Goal: Task Accomplishment & Management: Complete application form

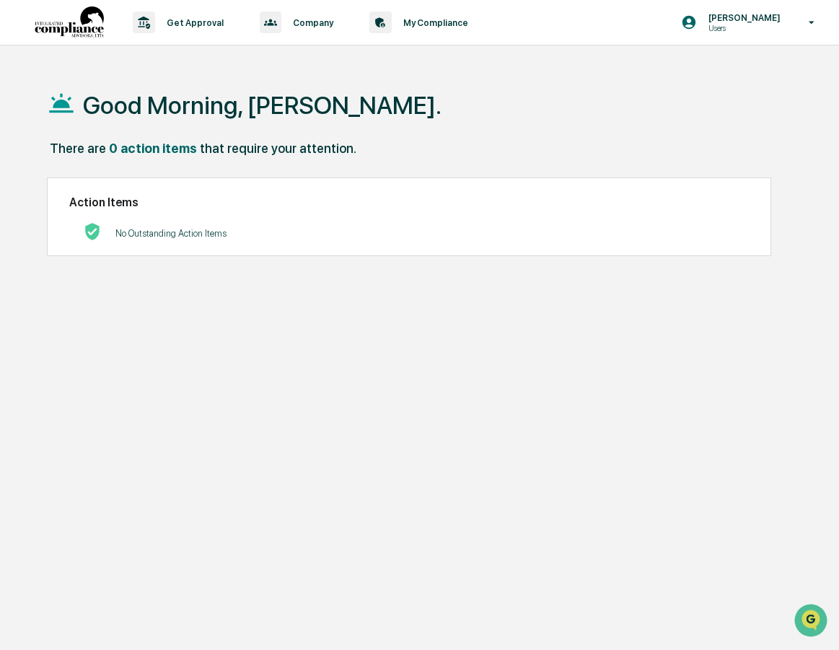
click at [181, 22] on p "Get Approval" at bounding box center [193, 22] width 76 height 11
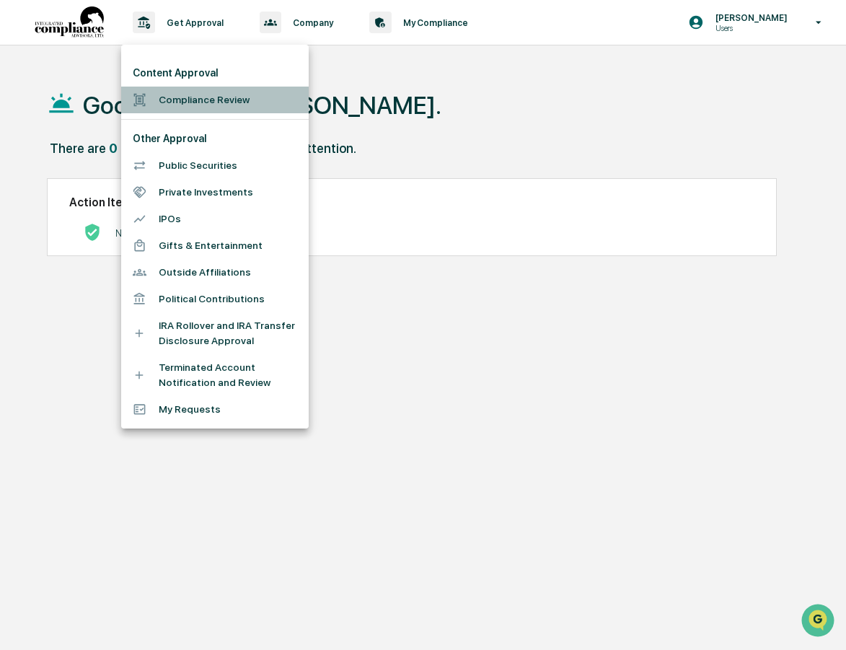
click at [180, 100] on li "Compliance Review" at bounding box center [214, 100] width 187 height 27
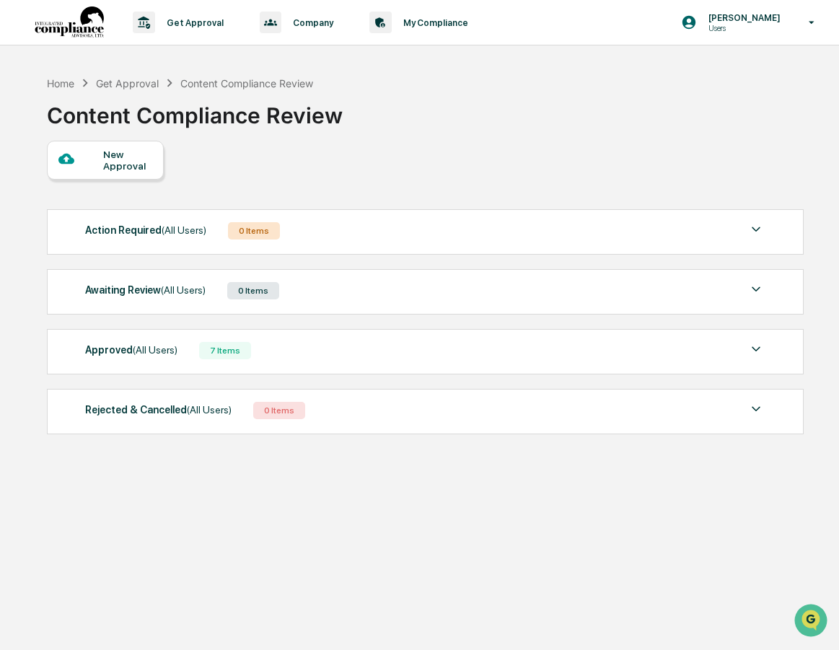
click at [114, 162] on div "New Approval" at bounding box center [127, 160] width 48 height 23
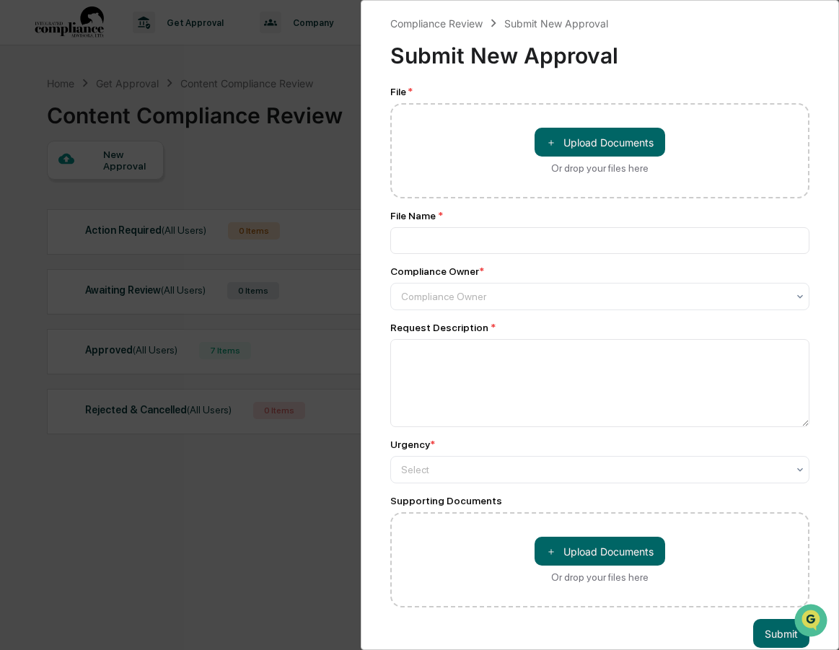
click at [583, 139] on button "＋ Upload Documents" at bounding box center [599, 142] width 131 height 29
type input "**********"
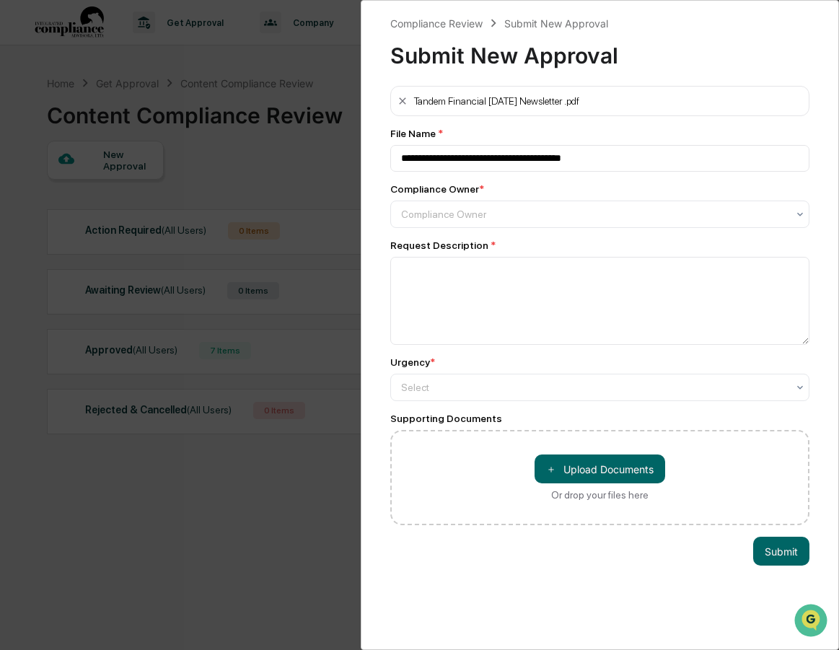
click at [425, 216] on div at bounding box center [594, 214] width 387 height 14
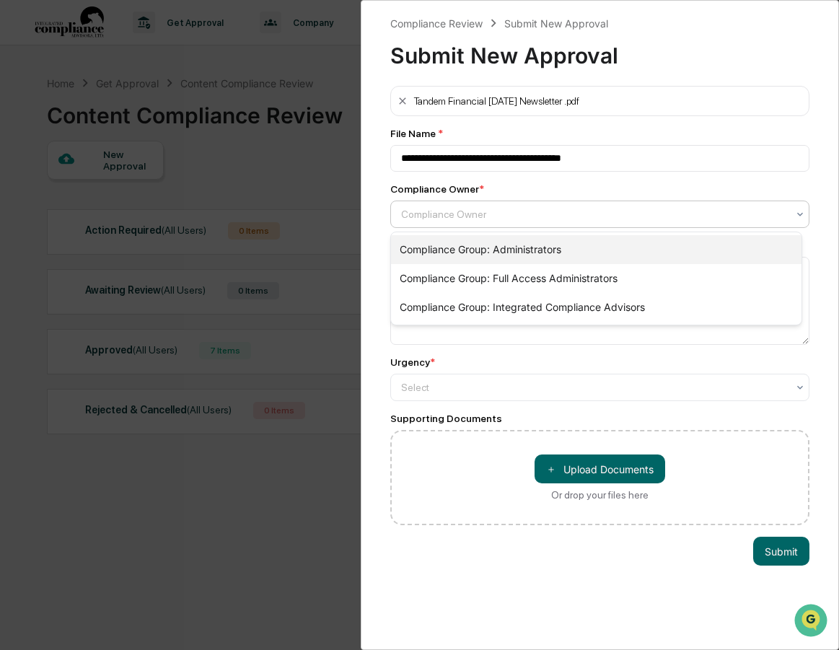
click at [423, 247] on div "Compliance Group: Administrators" at bounding box center [596, 249] width 411 height 29
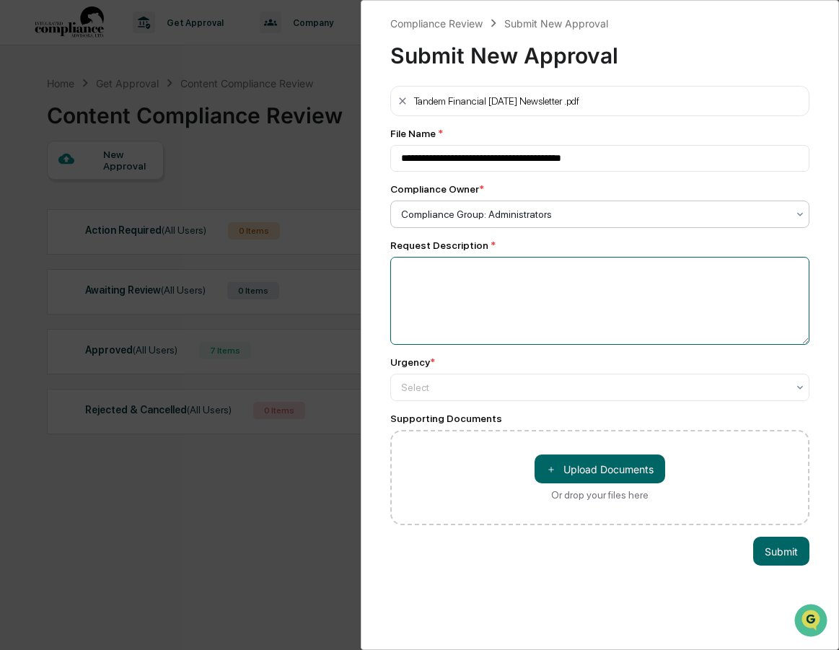
click at [418, 265] on textarea at bounding box center [600, 301] width 420 height 88
type textarea "**********"
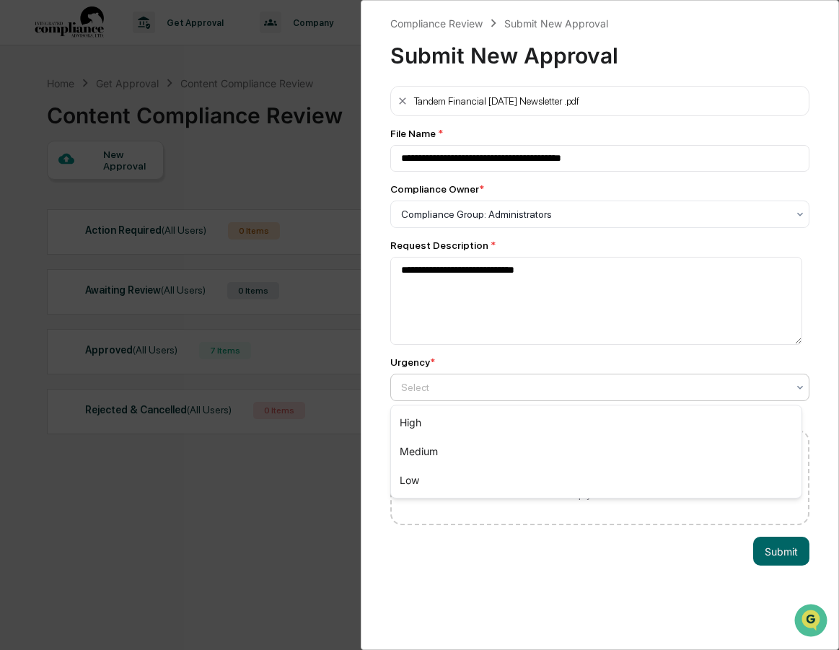
click at [438, 388] on div at bounding box center [594, 387] width 387 height 14
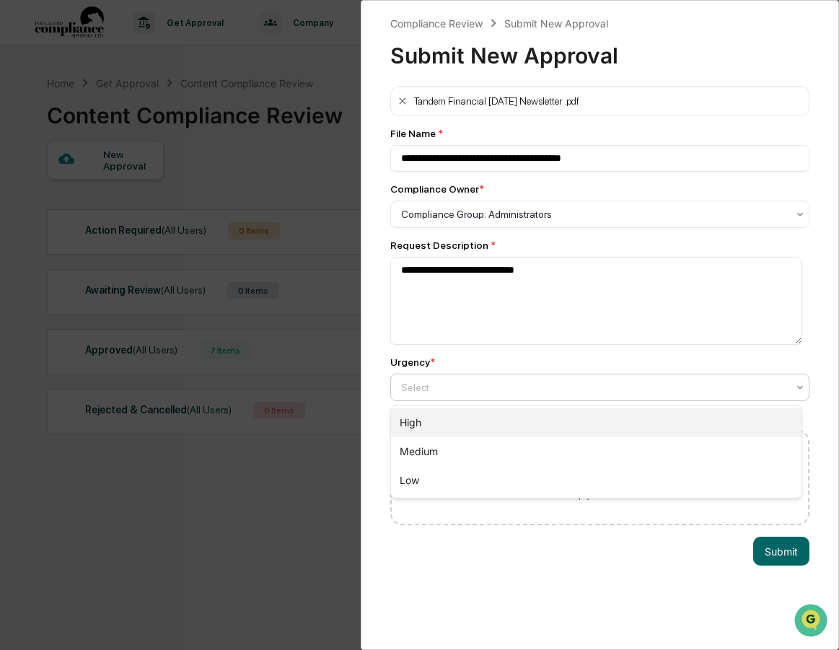
click at [424, 420] on div "High" at bounding box center [596, 422] width 411 height 29
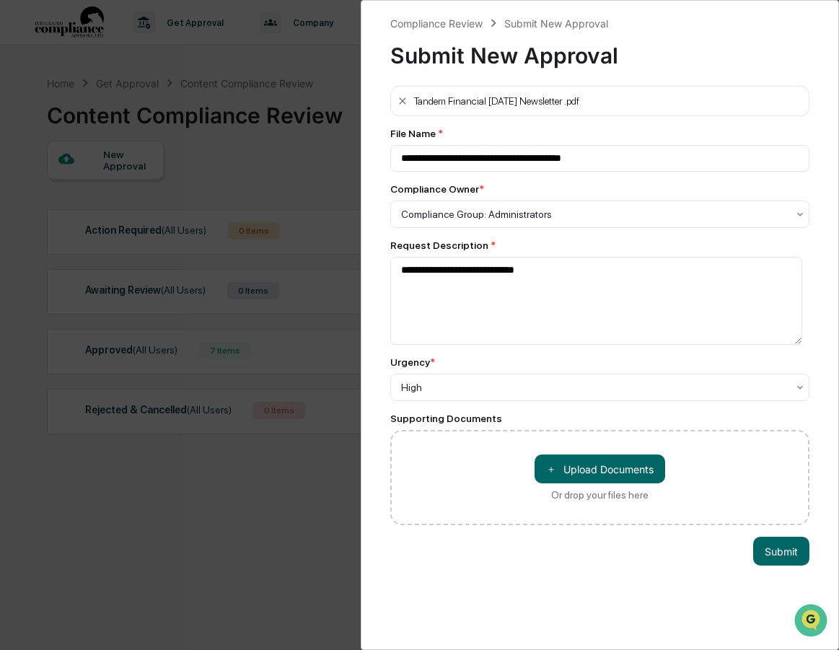
click at [586, 471] on button "＋ Upload Documents" at bounding box center [599, 468] width 131 height 29
click at [780, 585] on button "Submit" at bounding box center [781, 581] width 56 height 29
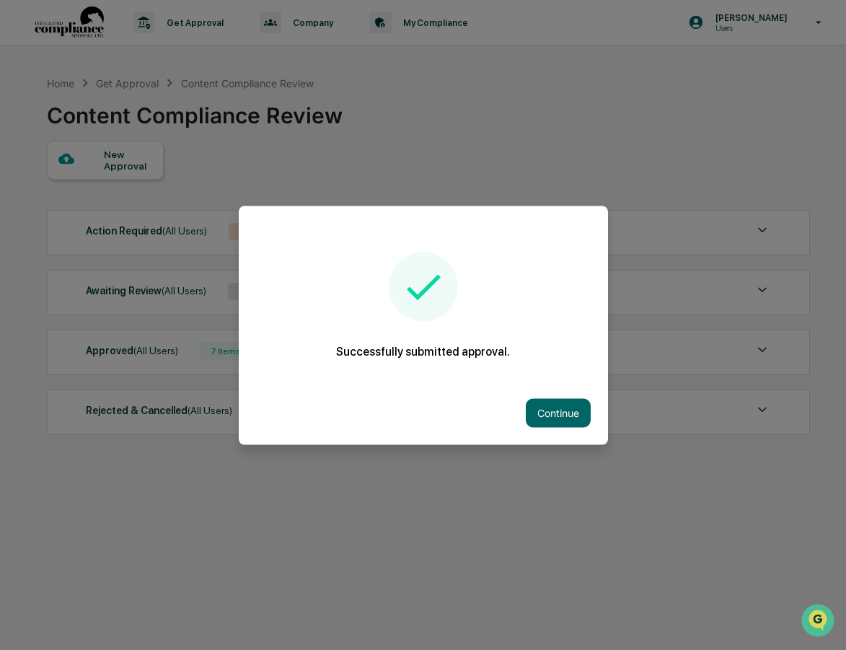
click at [553, 410] on button "Continue" at bounding box center [558, 412] width 65 height 29
